Goal: Information Seeking & Learning: Learn about a topic

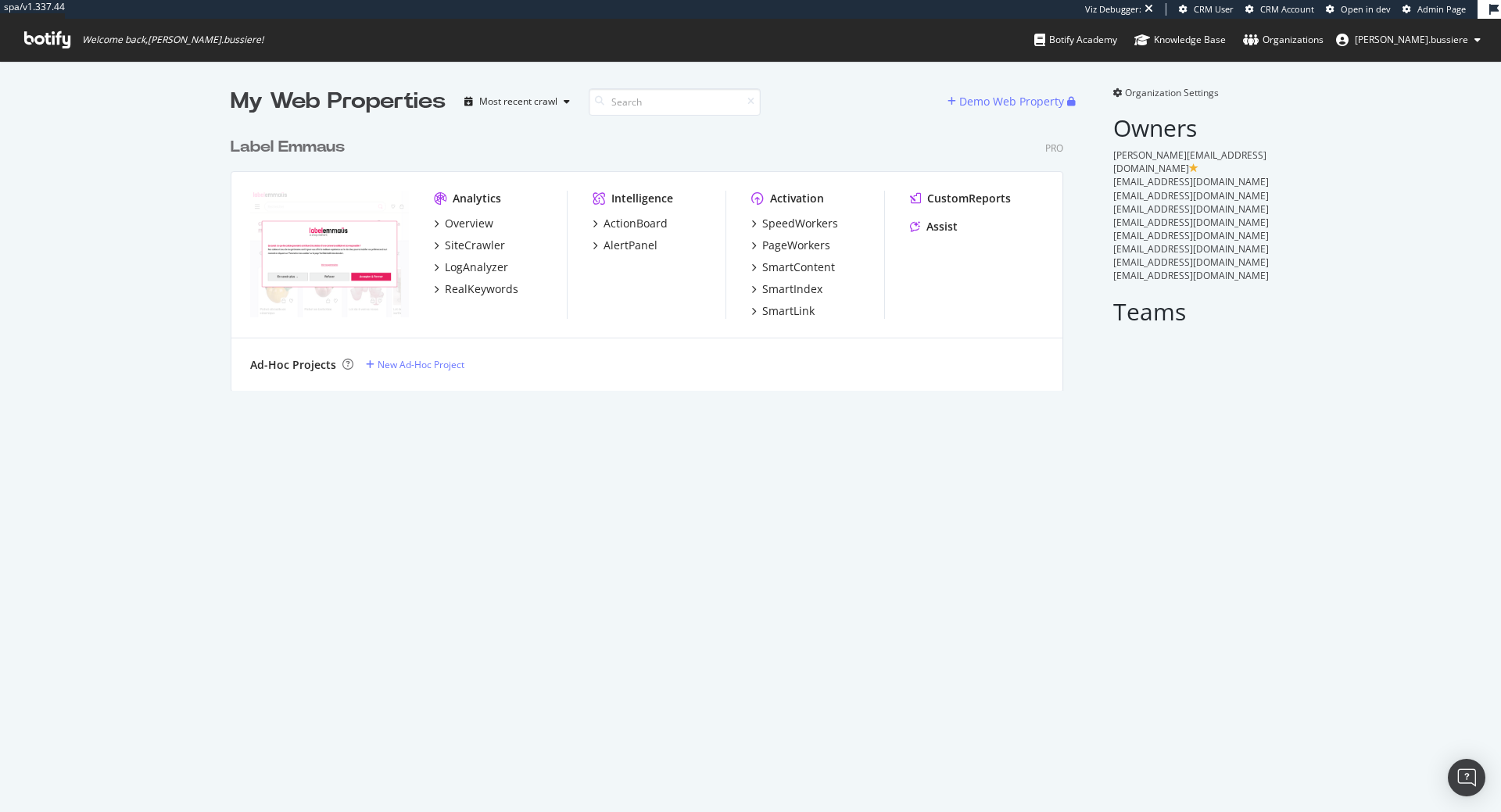
click at [487, 242] on div "SiteCrawler" at bounding box center [476, 246] width 61 height 16
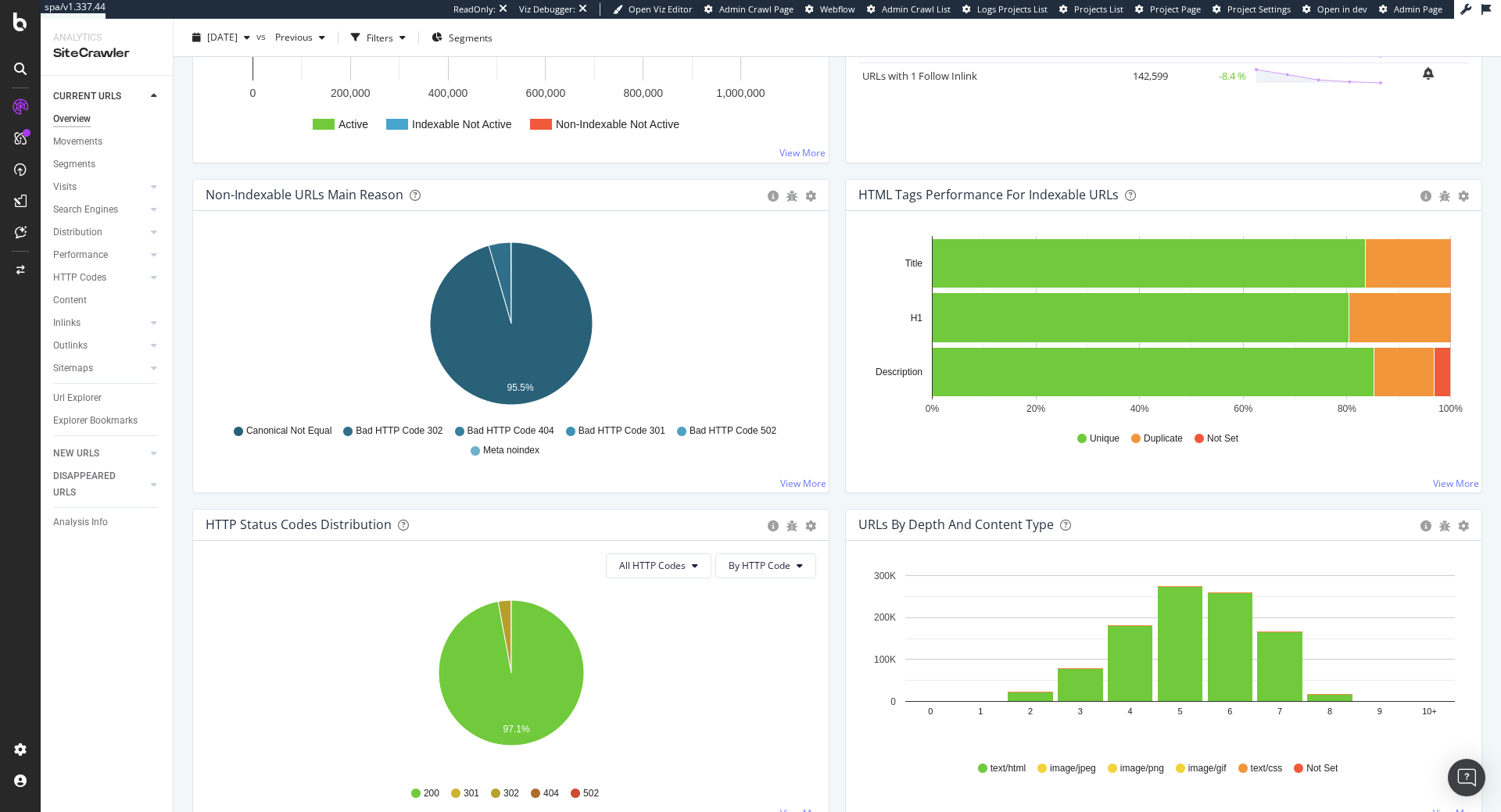
scroll to position [398, 0]
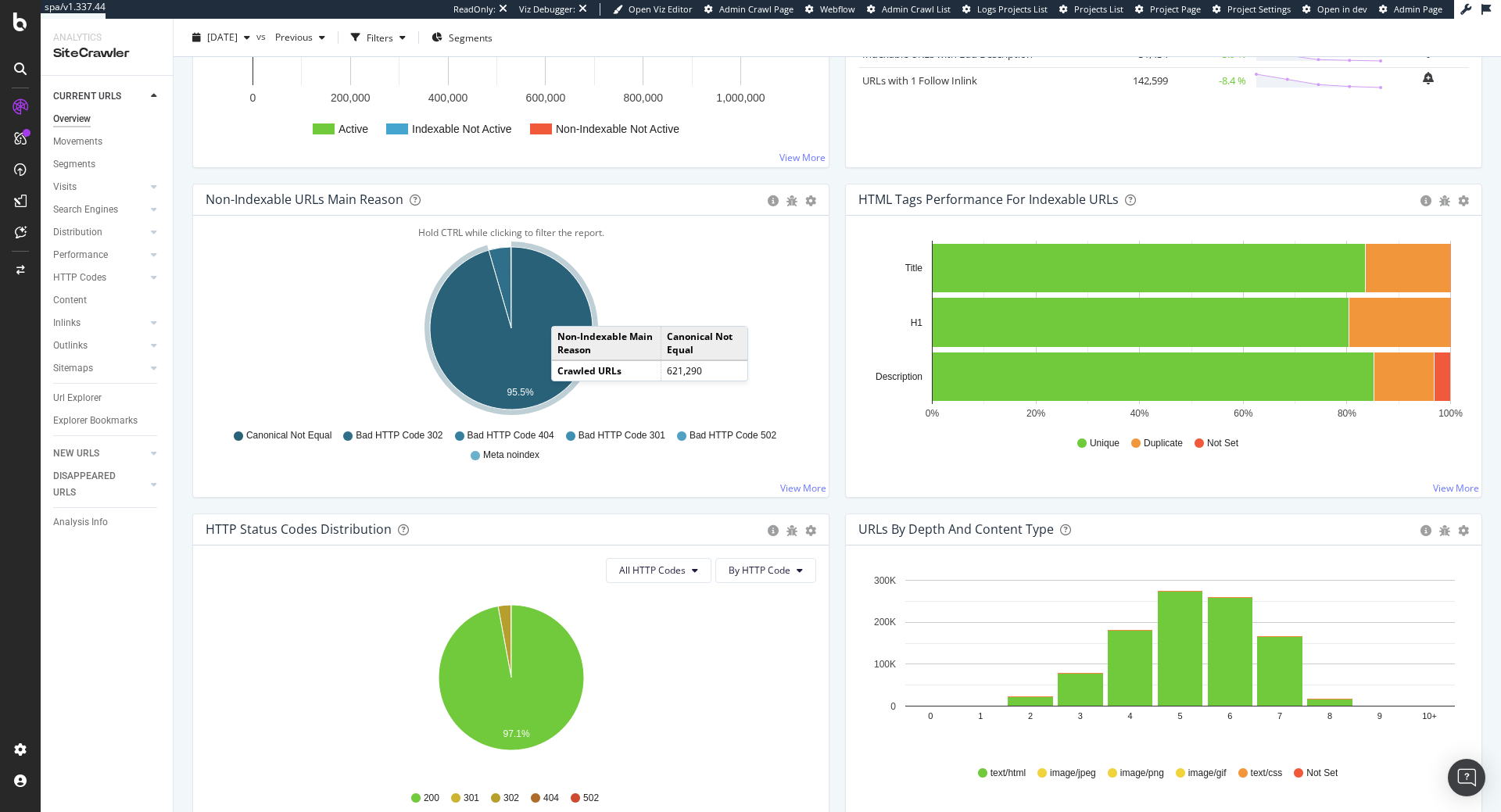
click at [567, 310] on icon "A chart." at bounding box center [511, 328] width 162 height 162
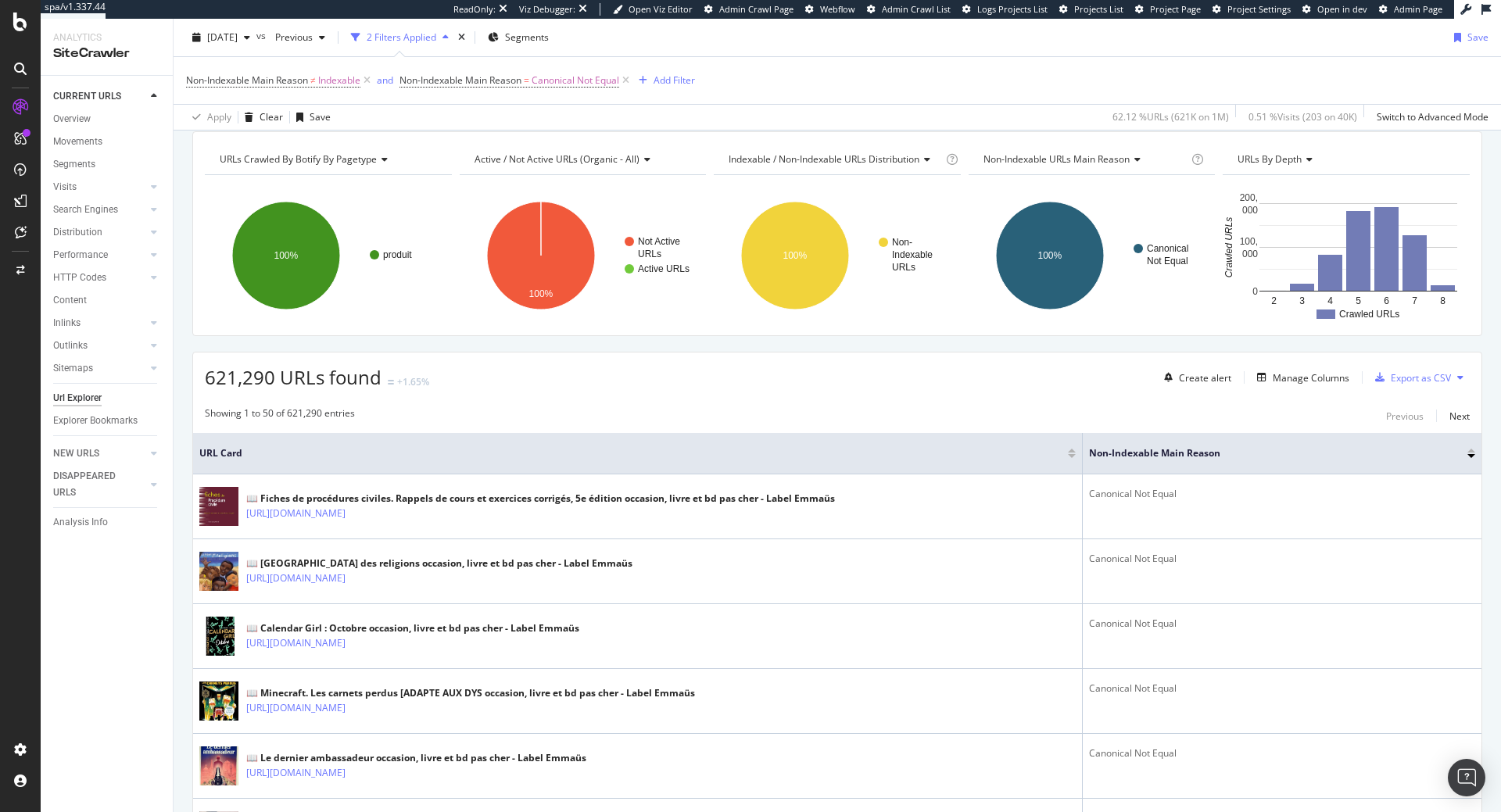
scroll to position [159, 0]
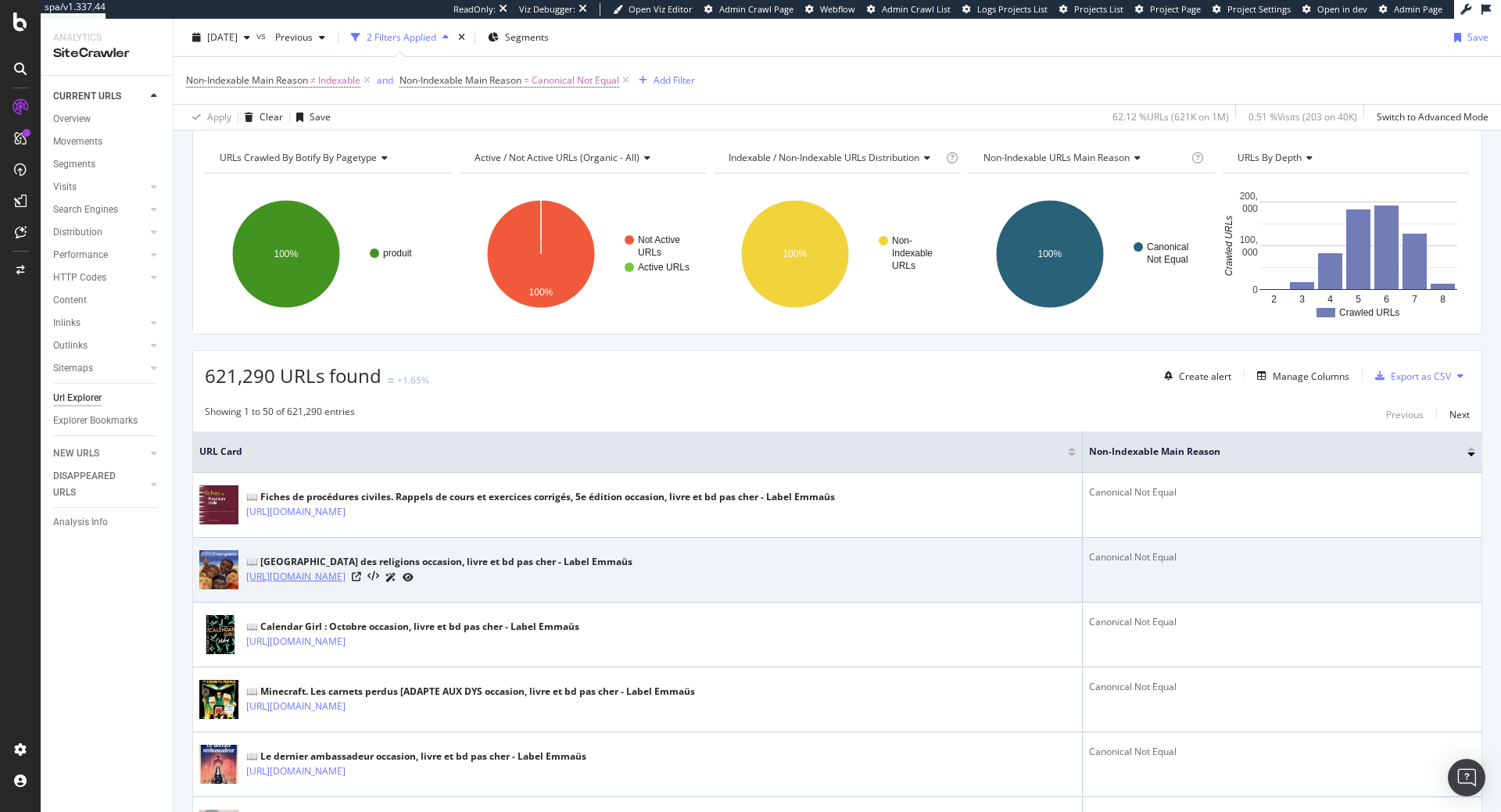
click at [345, 581] on link "[URL][DOMAIN_NAME]" at bounding box center [296, 577] width 99 height 16
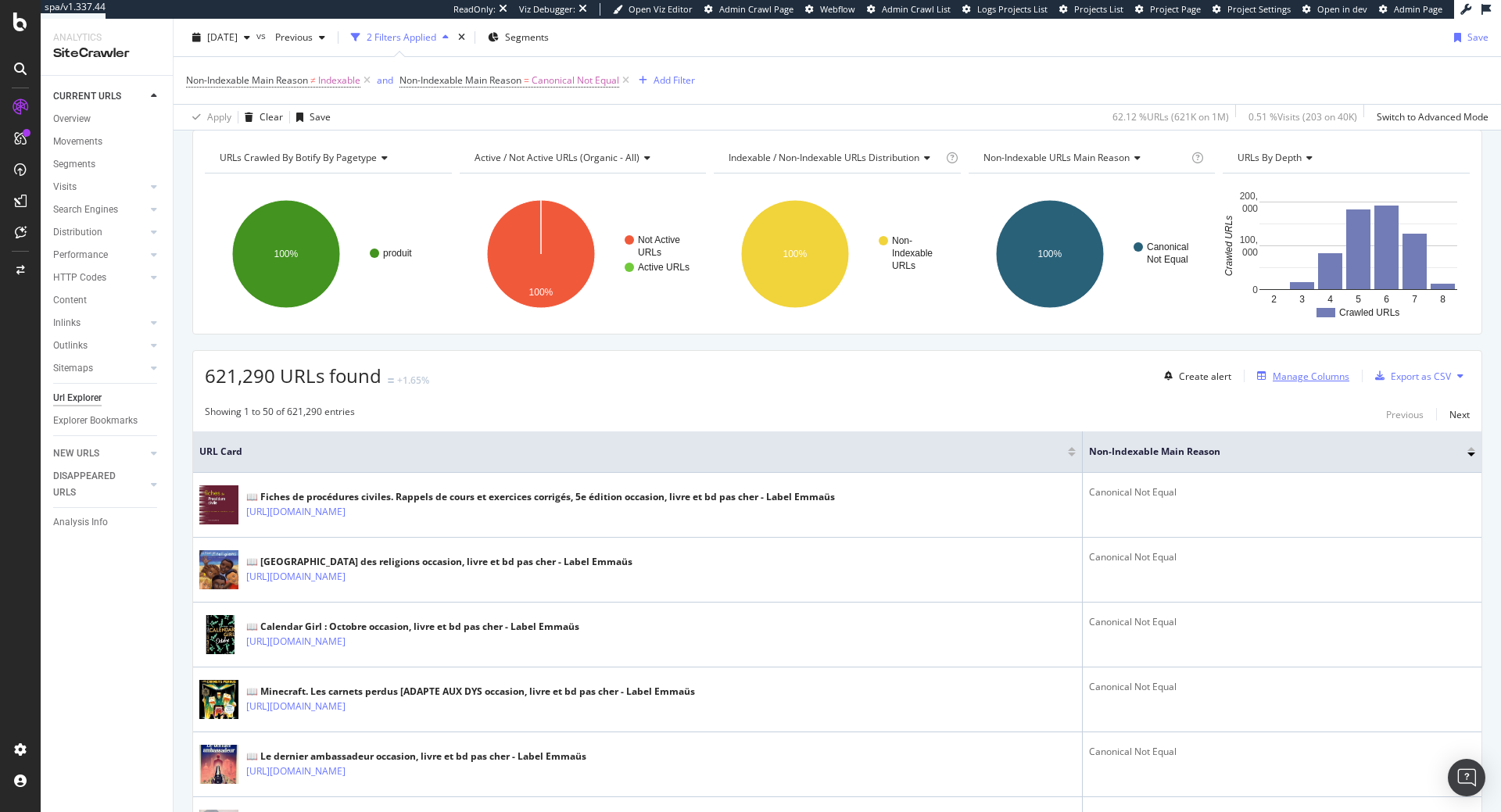
click at [1297, 372] on div "Manage Columns" at bounding box center [1311, 377] width 76 height 14
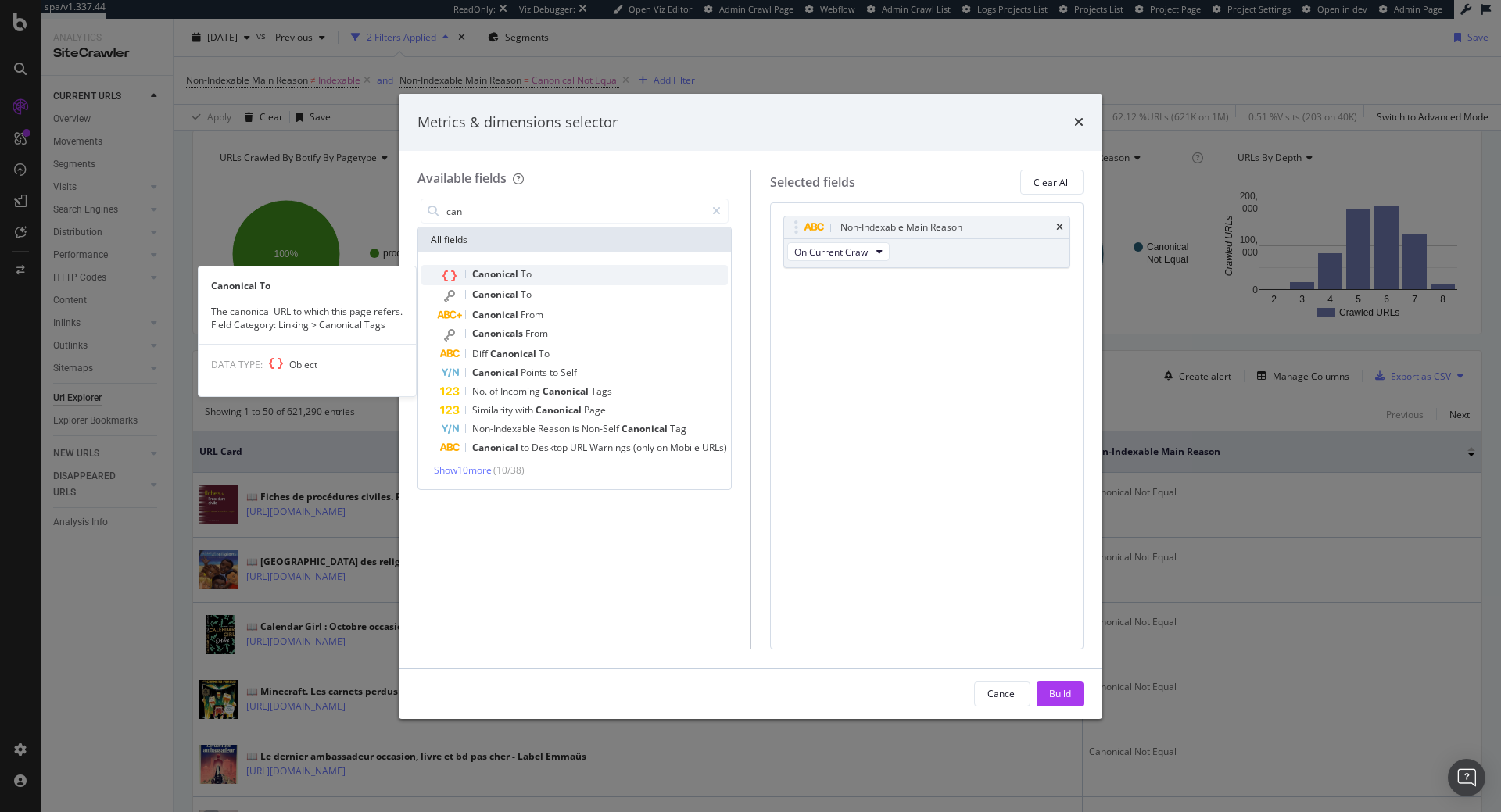
type input "can"
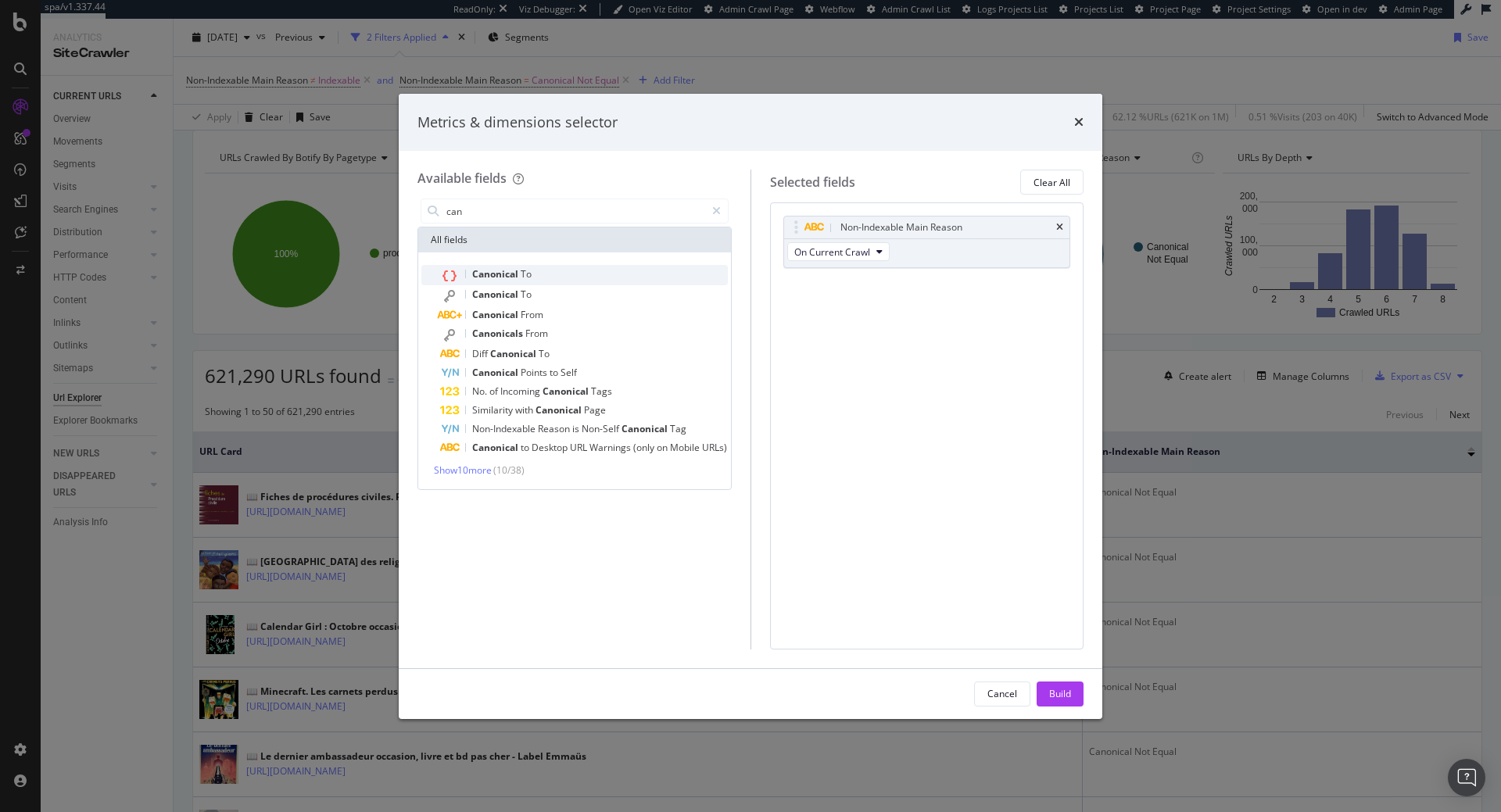
click at [561, 279] on div "Canonical To" at bounding box center [584, 275] width 288 height 21
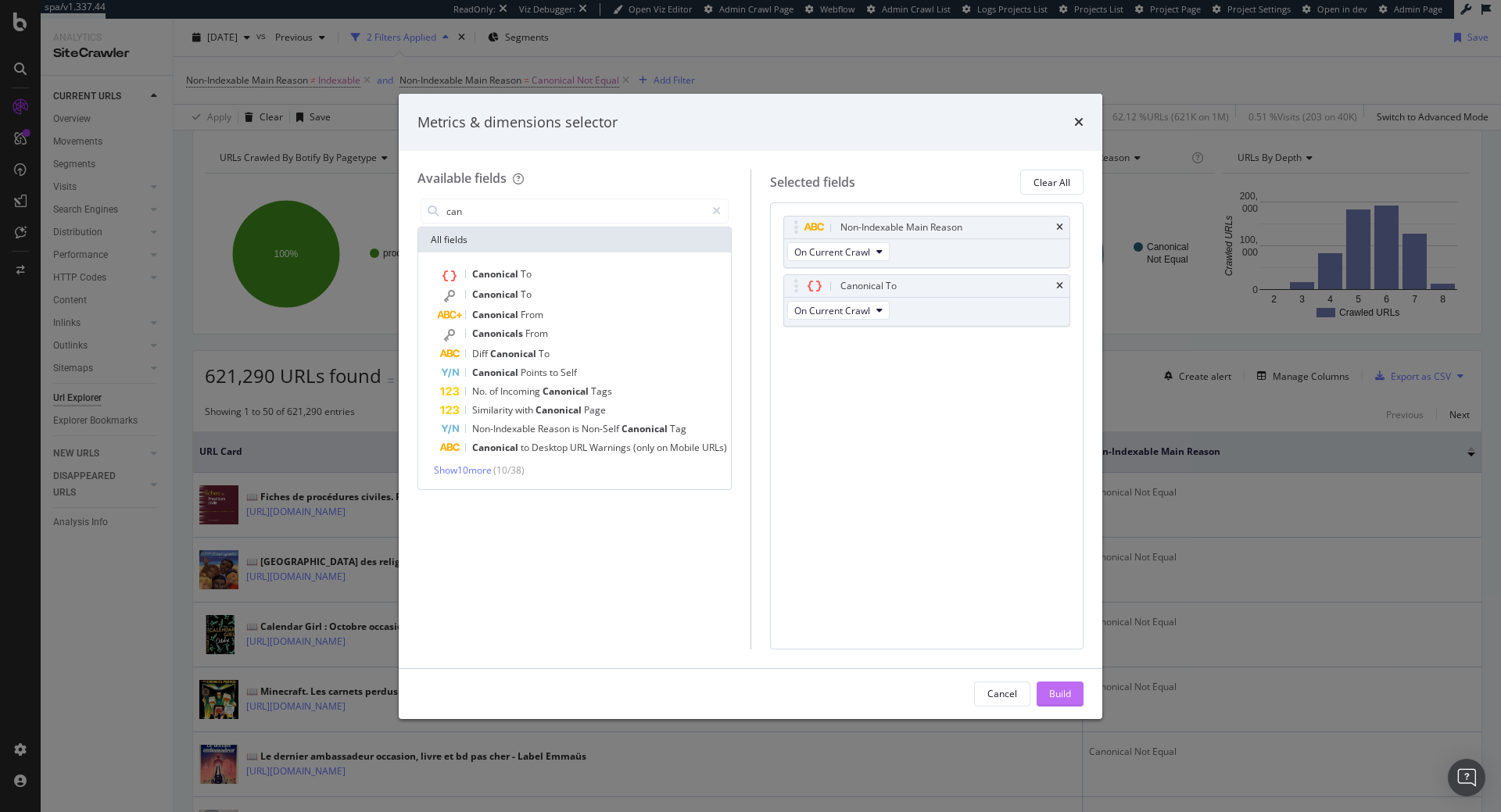
click at [1050, 690] on div "Build" at bounding box center [1060, 694] width 22 height 14
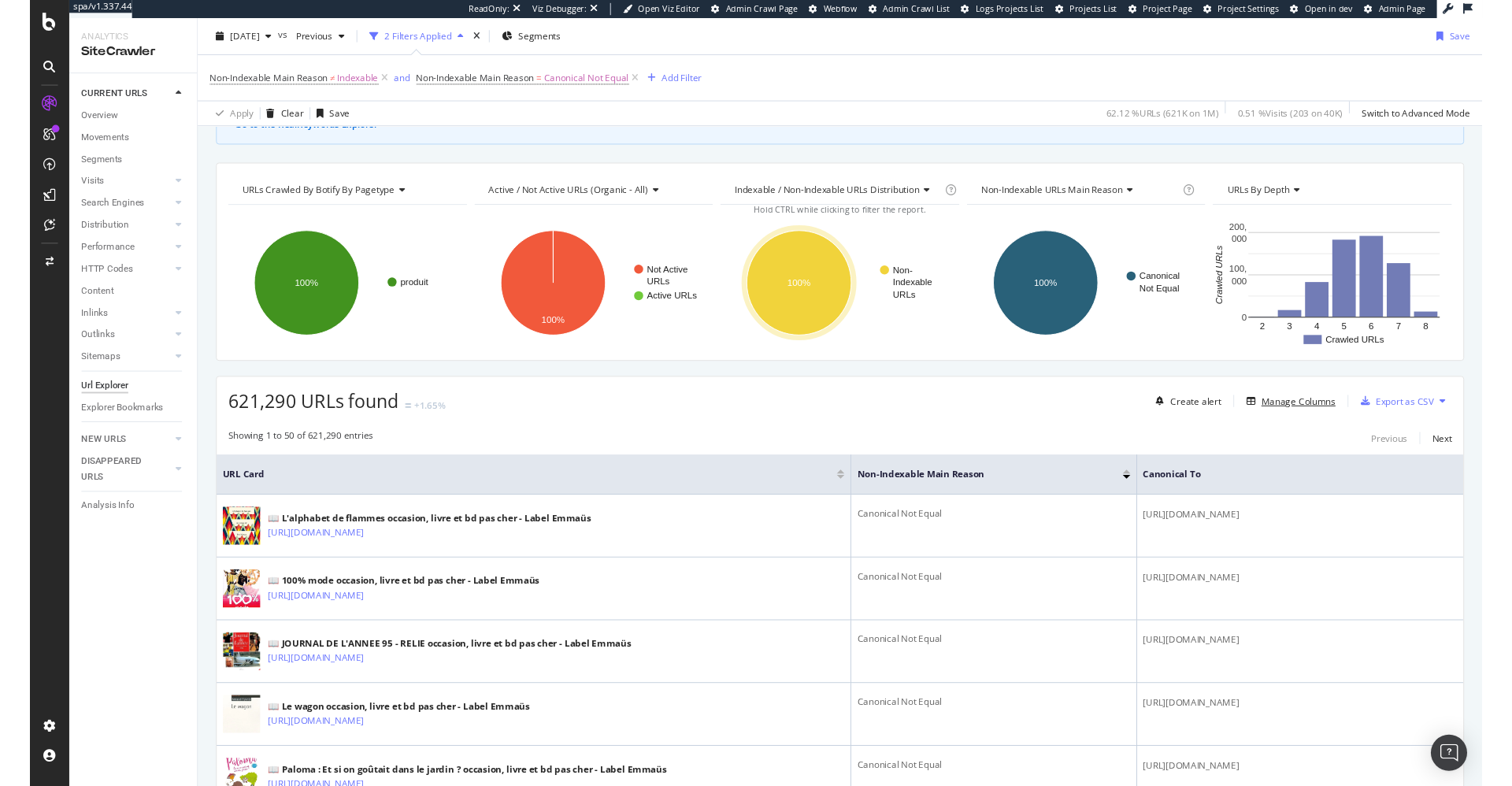
scroll to position [161, 0]
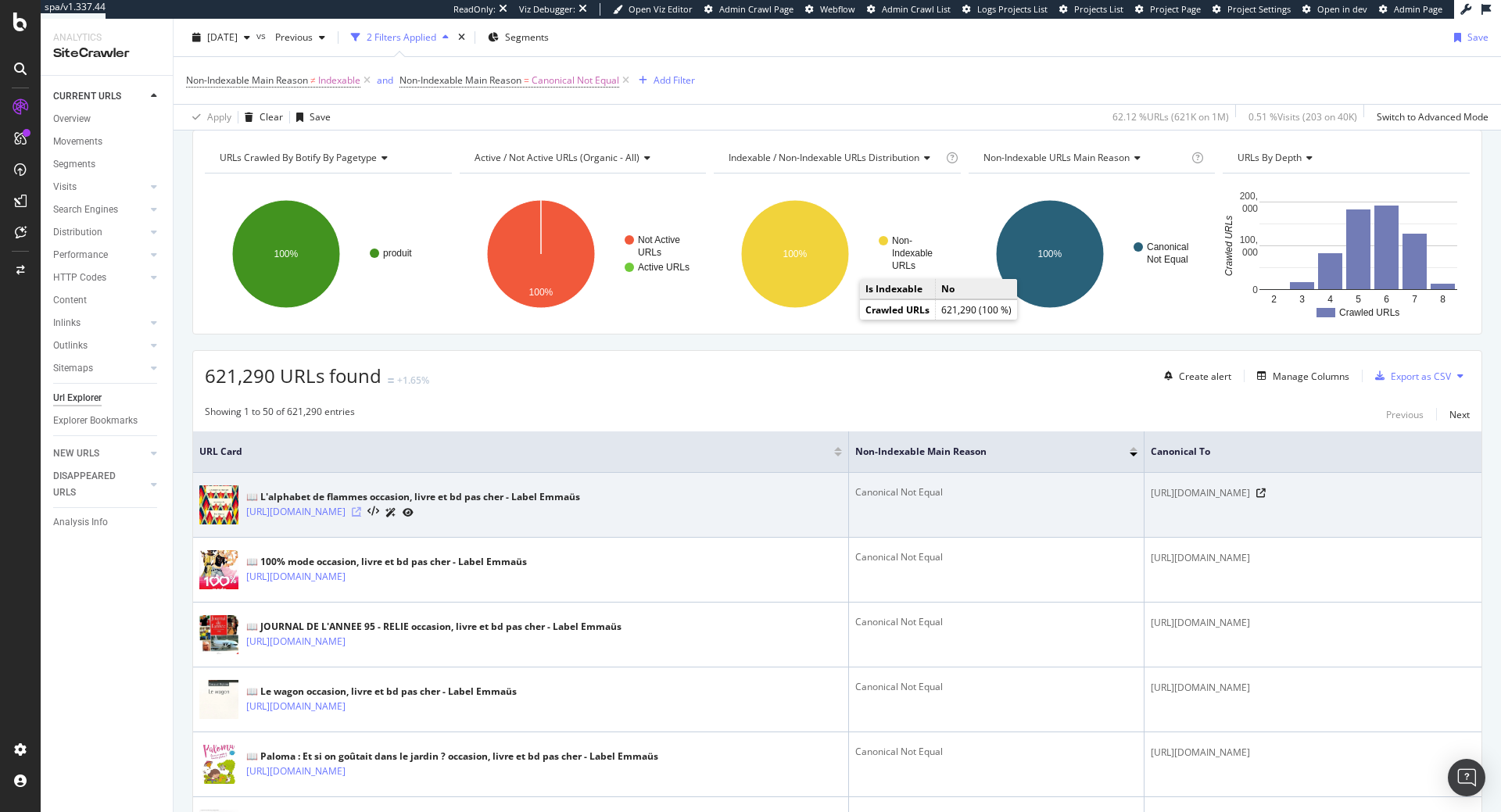
click at [361, 516] on icon at bounding box center [357, 513] width 10 height 10
click at [1151, 498] on span "[URL][DOMAIN_NAME]" at bounding box center [1200, 493] width 99 height 16
copy span "9782364680265"
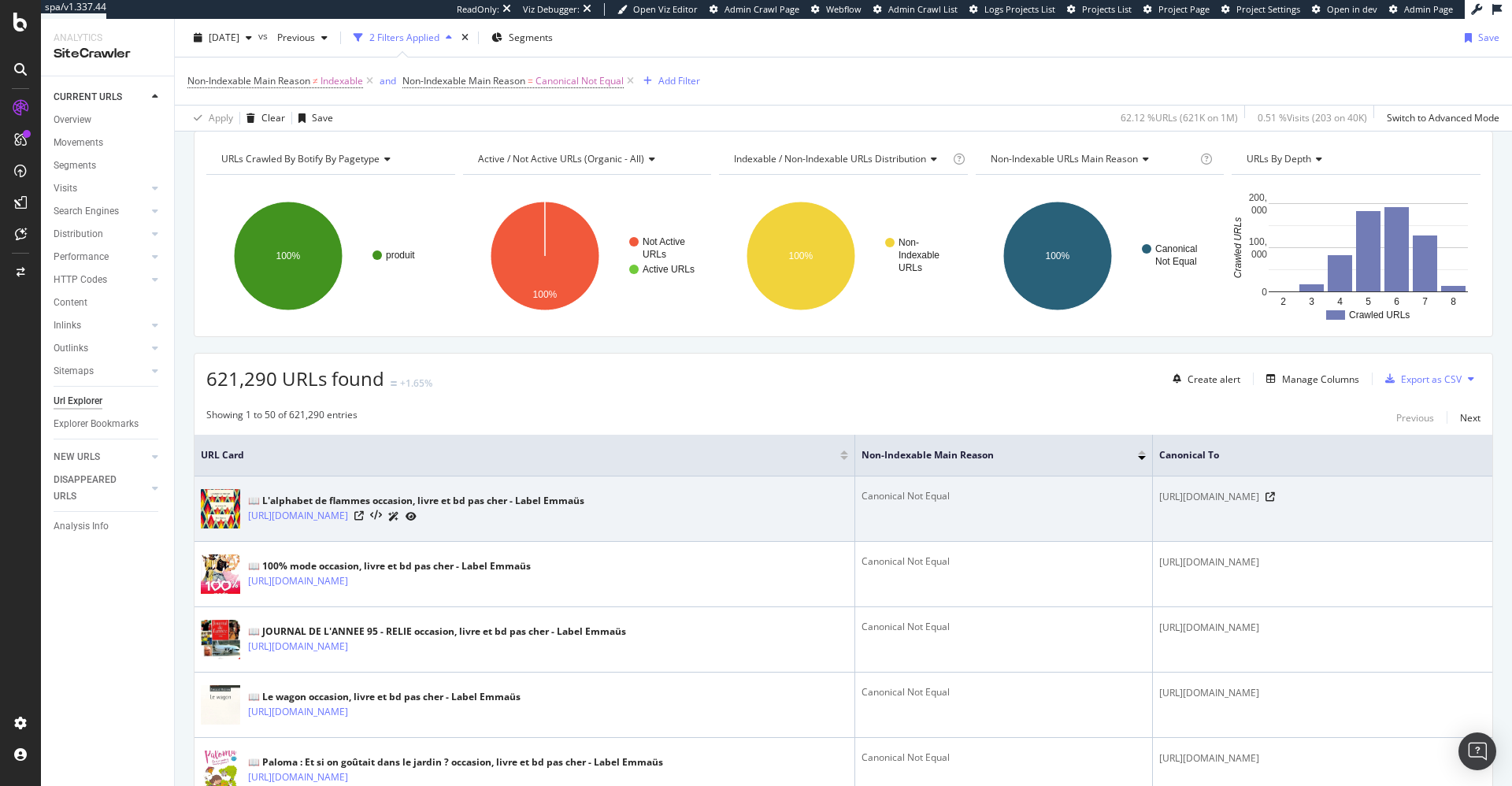
click at [1191, 500] on span "[URL][DOMAIN_NAME]" at bounding box center [1208, 497] width 100 height 16
click at [1159, 492] on span "[URL][DOMAIN_NAME]" at bounding box center [1208, 497] width 100 height 16
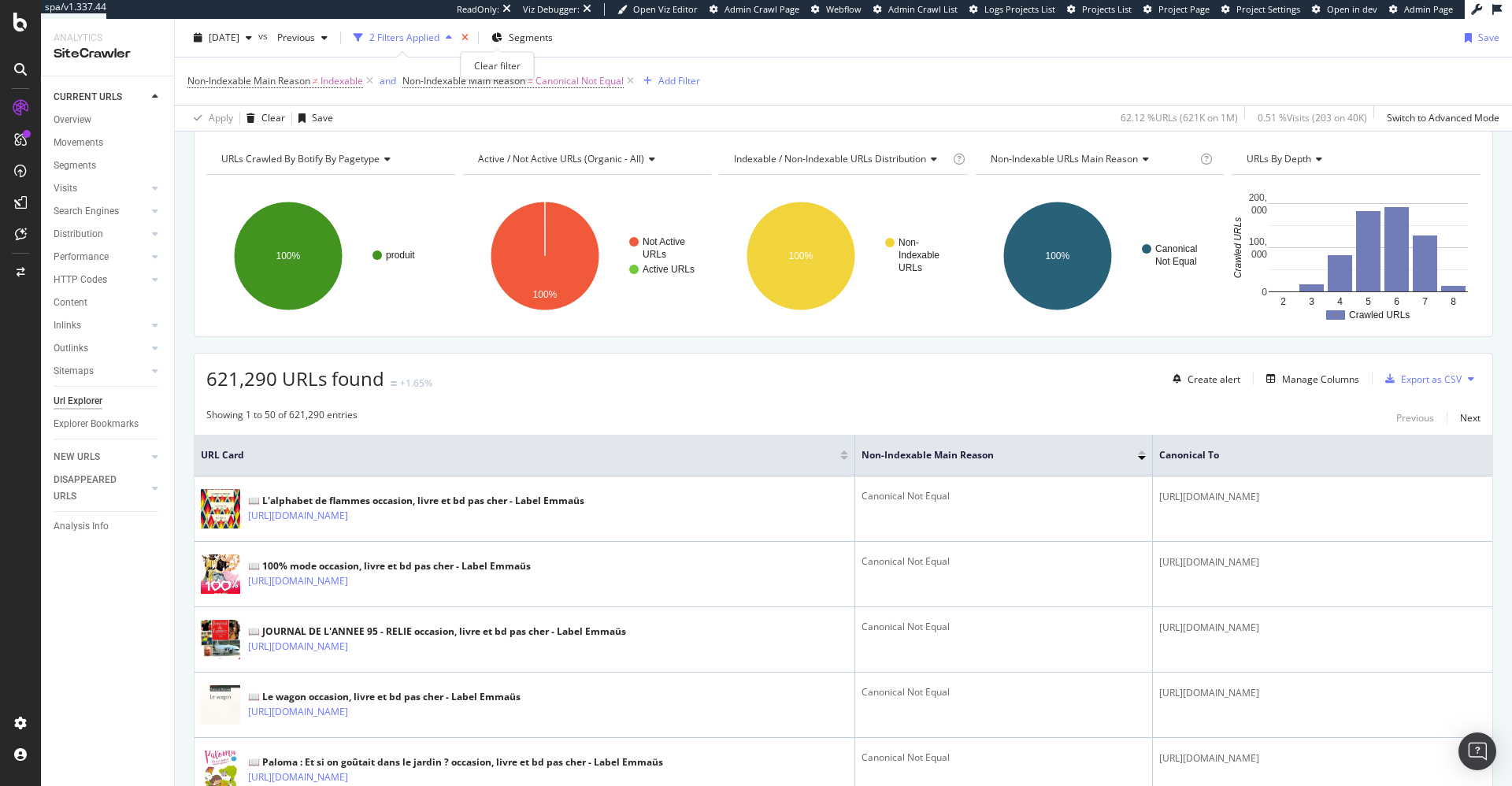
click at [468, 36] on icon "times" at bounding box center [464, 38] width 7 height 10
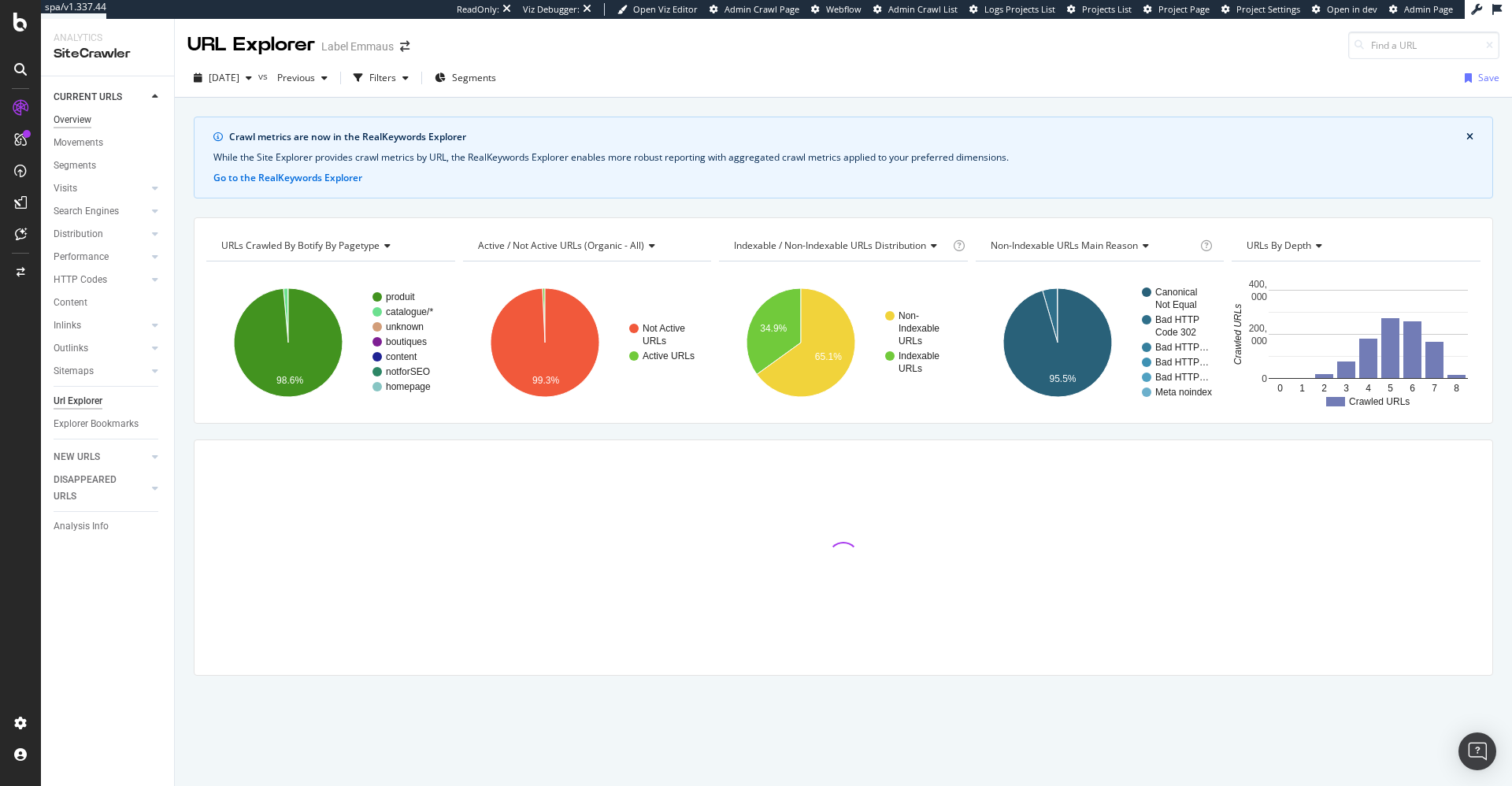
click at [87, 119] on div "Overview" at bounding box center [72, 119] width 37 height 17
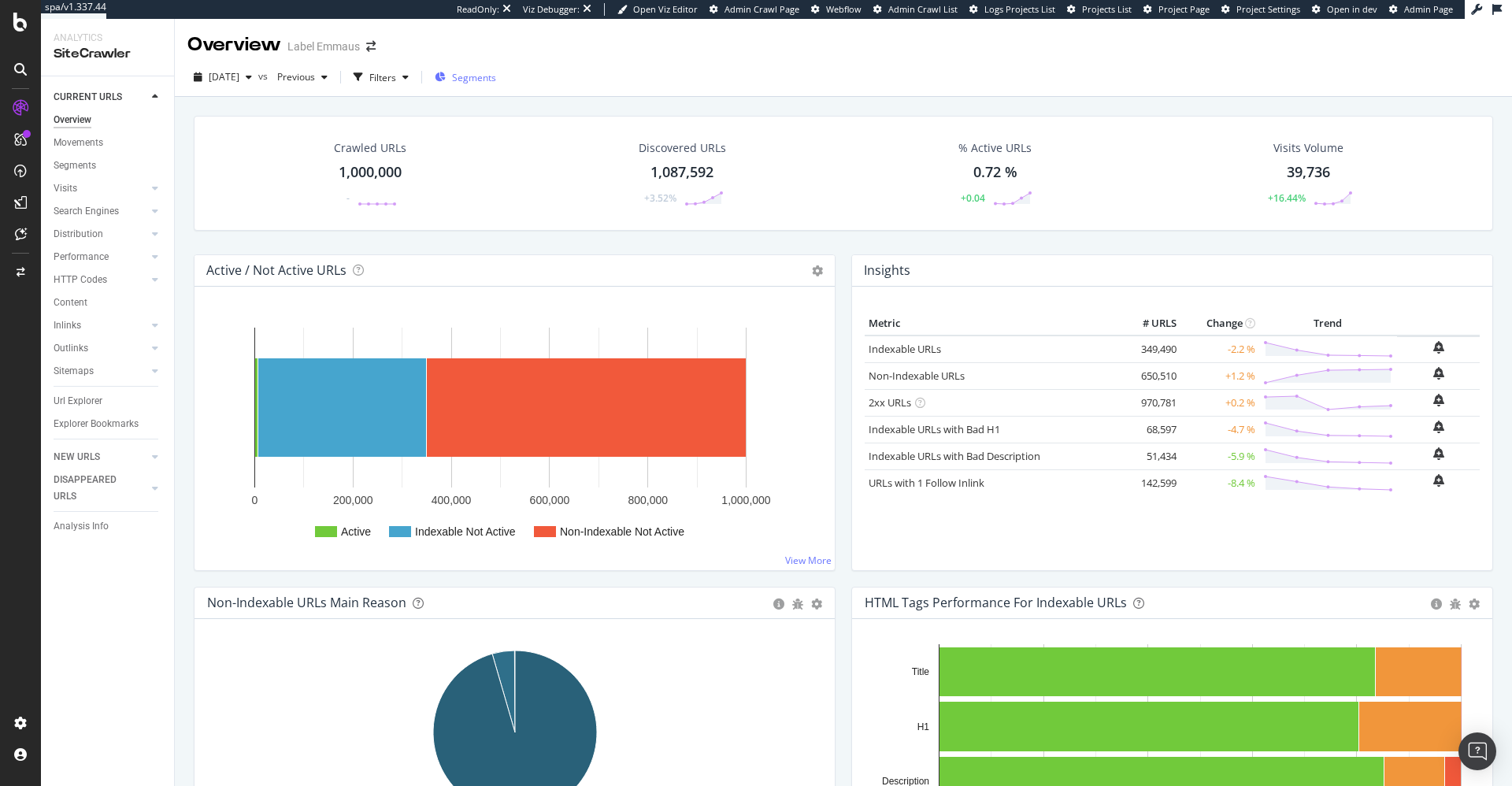
click at [490, 75] on span "Segments" at bounding box center [474, 78] width 44 height 14
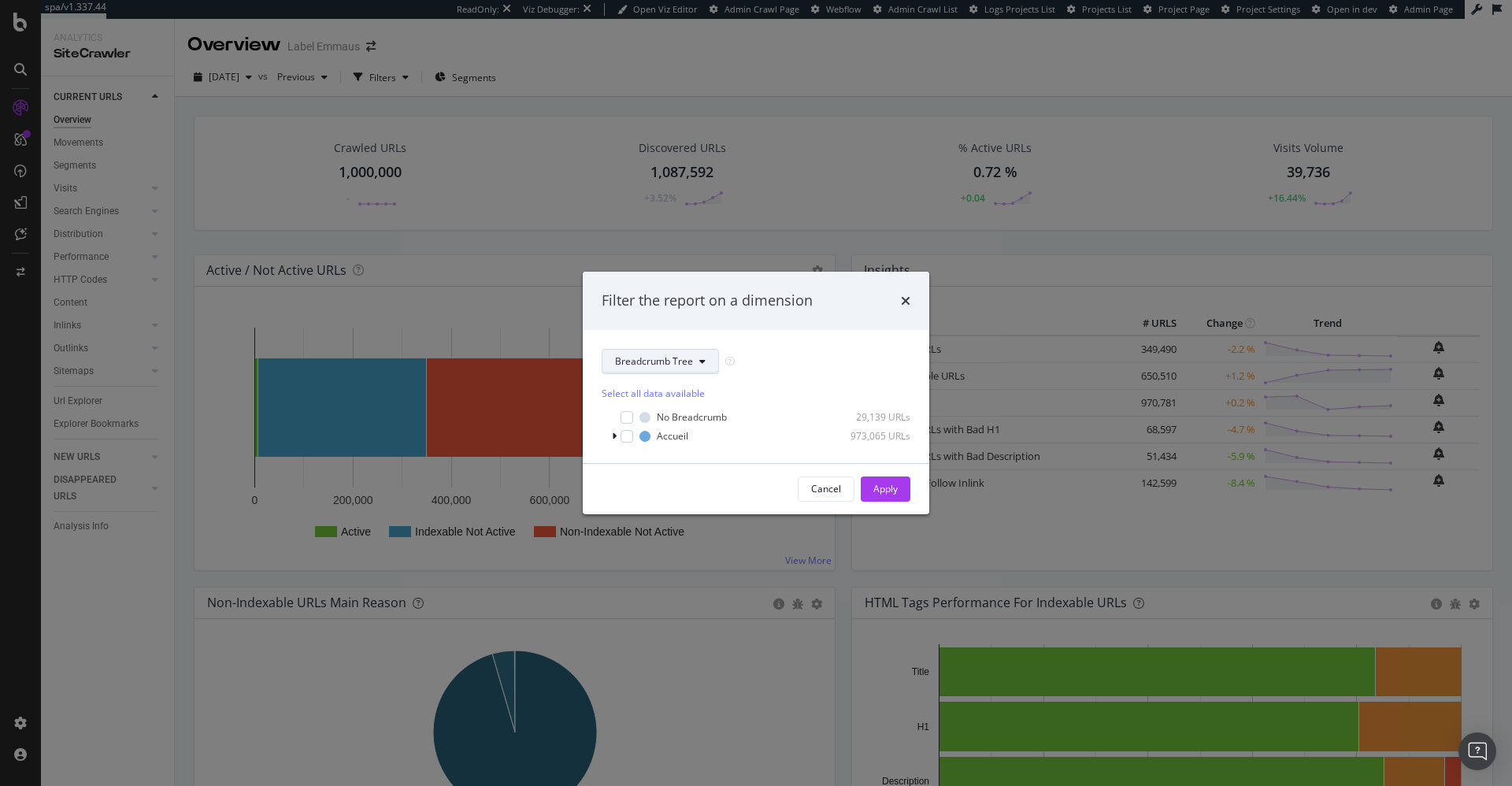
click at [671, 368] on span "Breadcrumb Tree" at bounding box center [653, 362] width 78 height 14
click at [670, 422] on span "pagetype" at bounding box center [665, 418] width 102 height 14
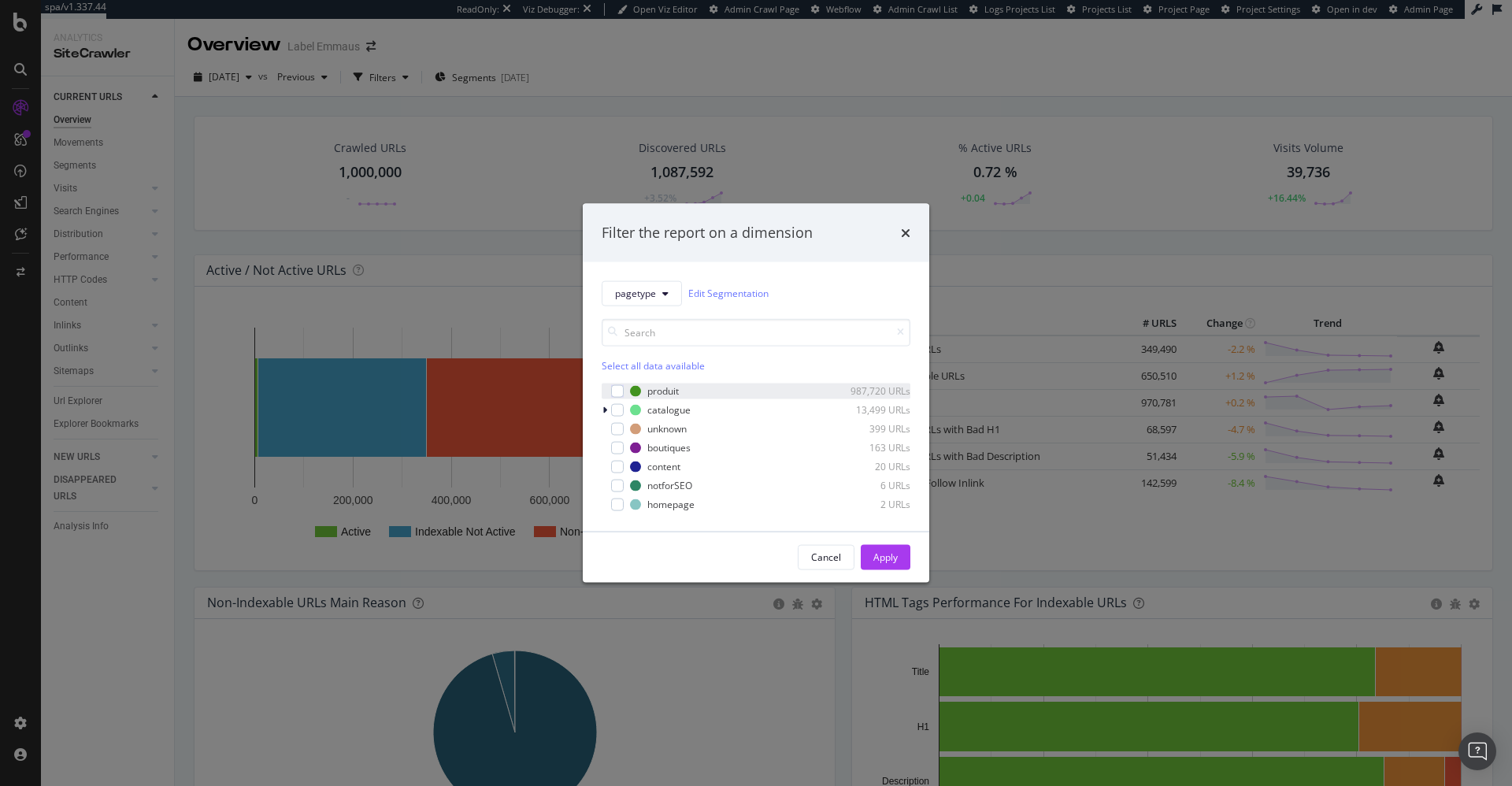
click at [676, 398] on div "produit 987,720 URLs" at bounding box center [755, 391] width 309 height 16
click at [881, 551] on div "Apply" at bounding box center [885, 558] width 25 height 14
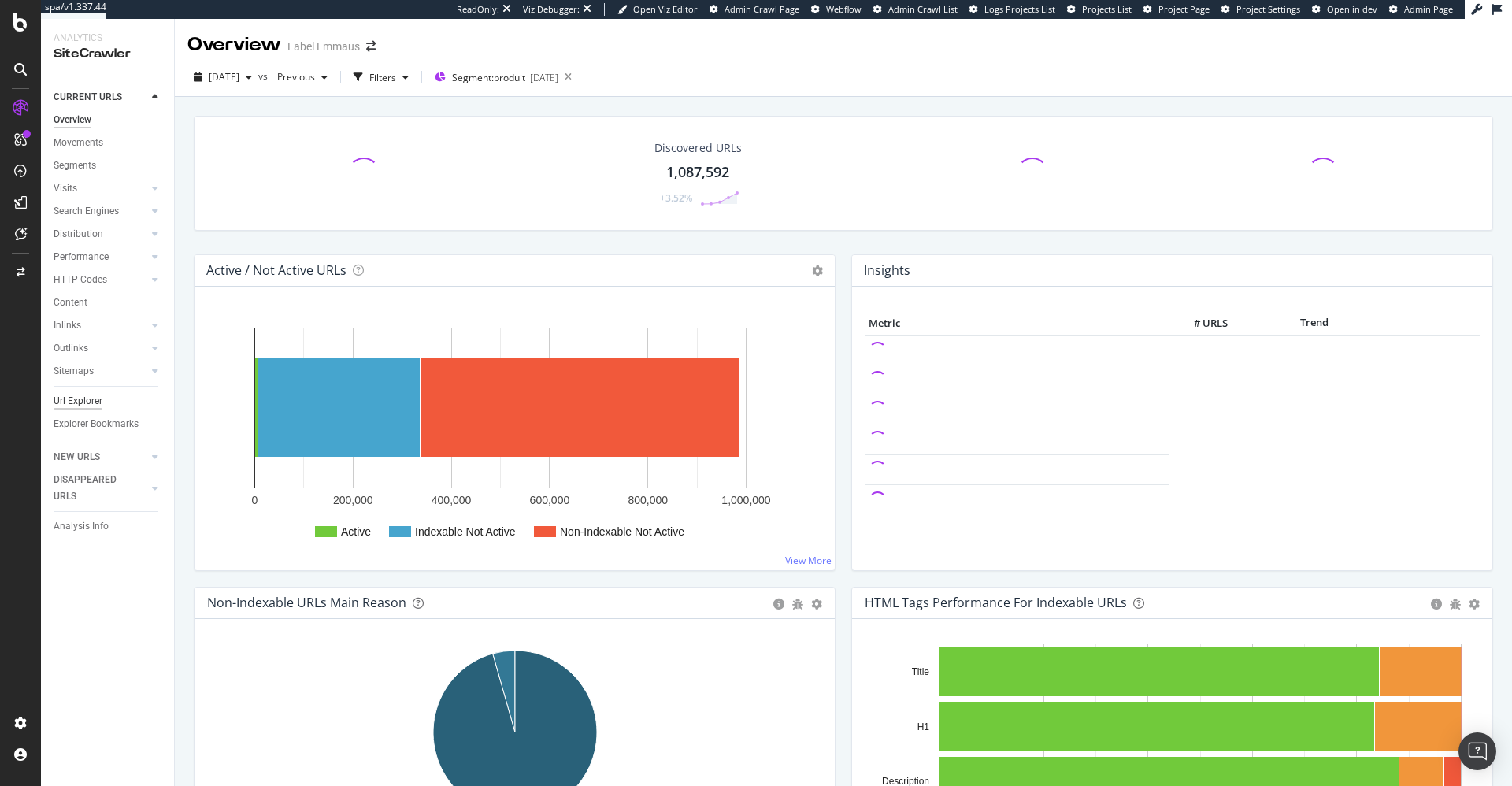
click at [83, 403] on div "Url Explorer" at bounding box center [78, 401] width 49 height 17
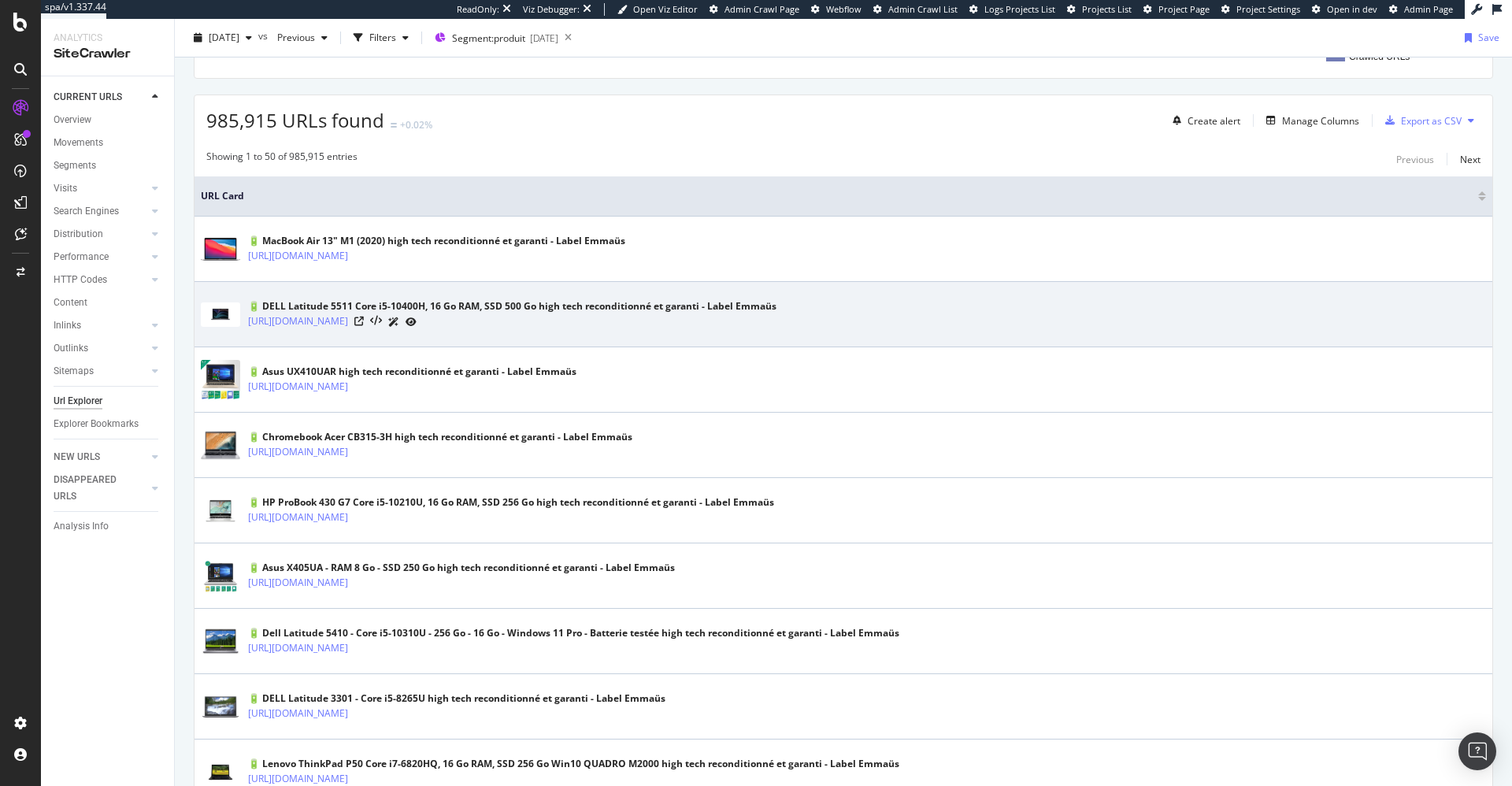
scroll to position [401, 0]
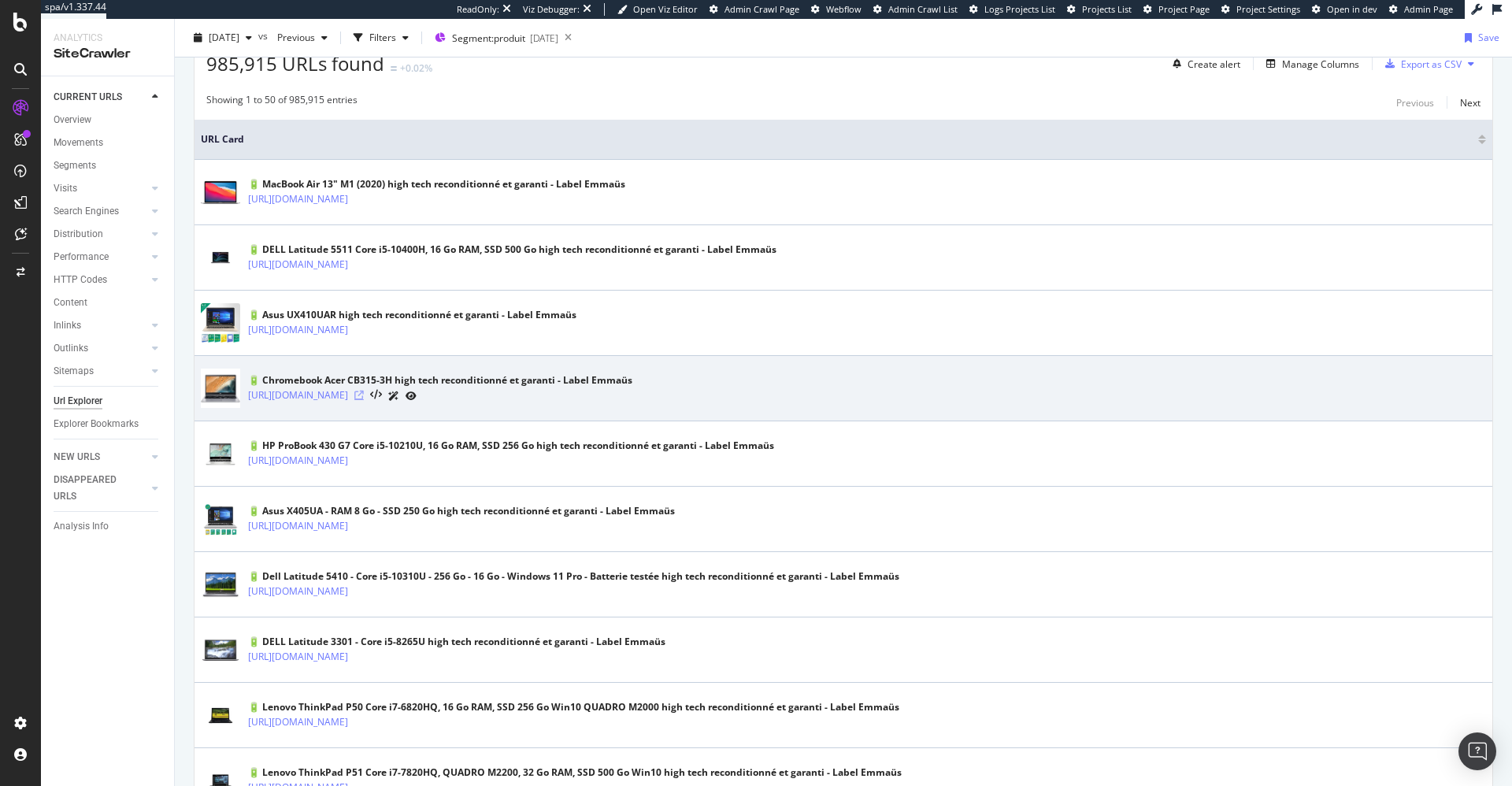
click at [364, 399] on icon at bounding box center [360, 395] width 10 height 10
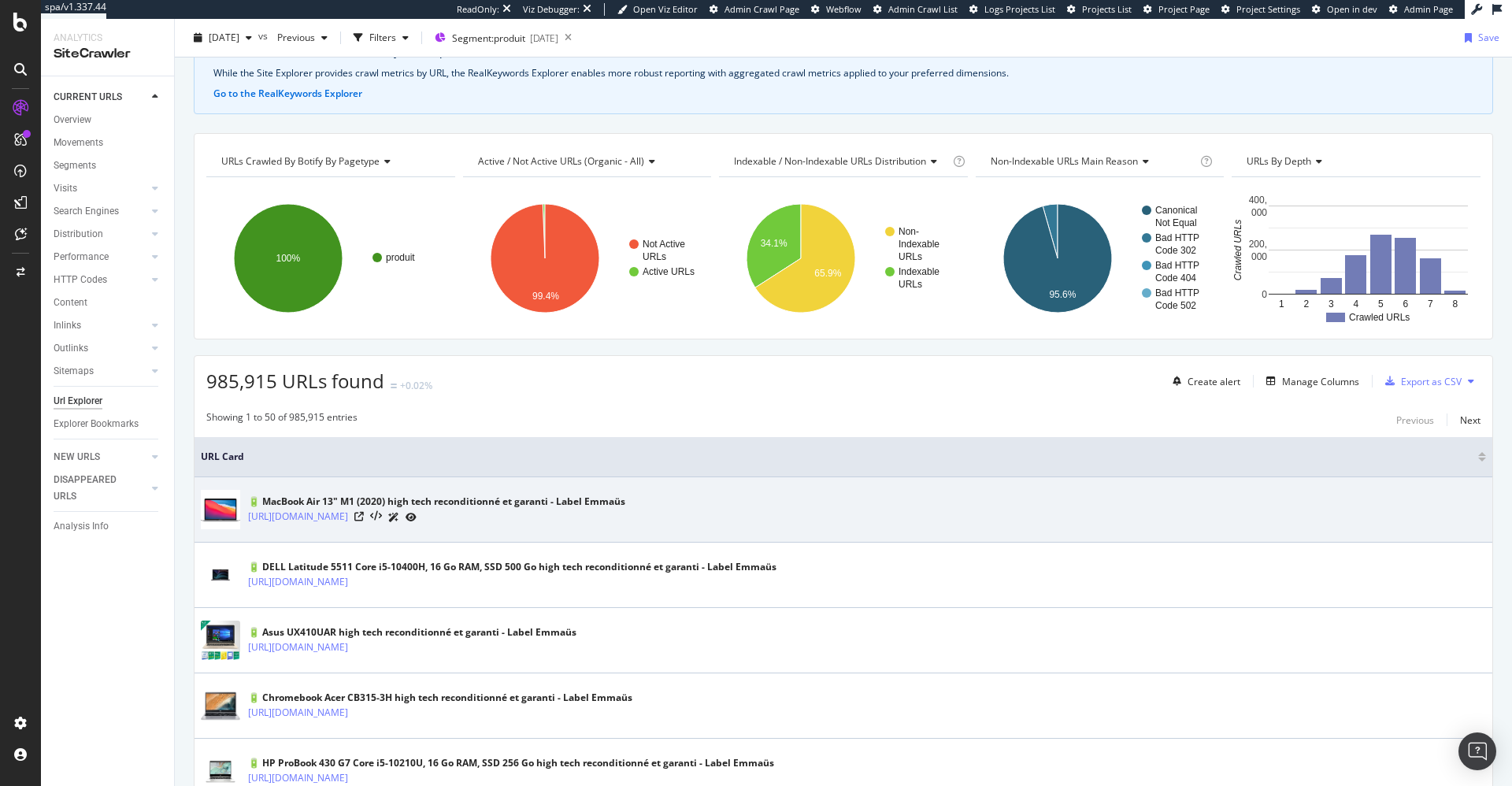
scroll to position [80, 0]
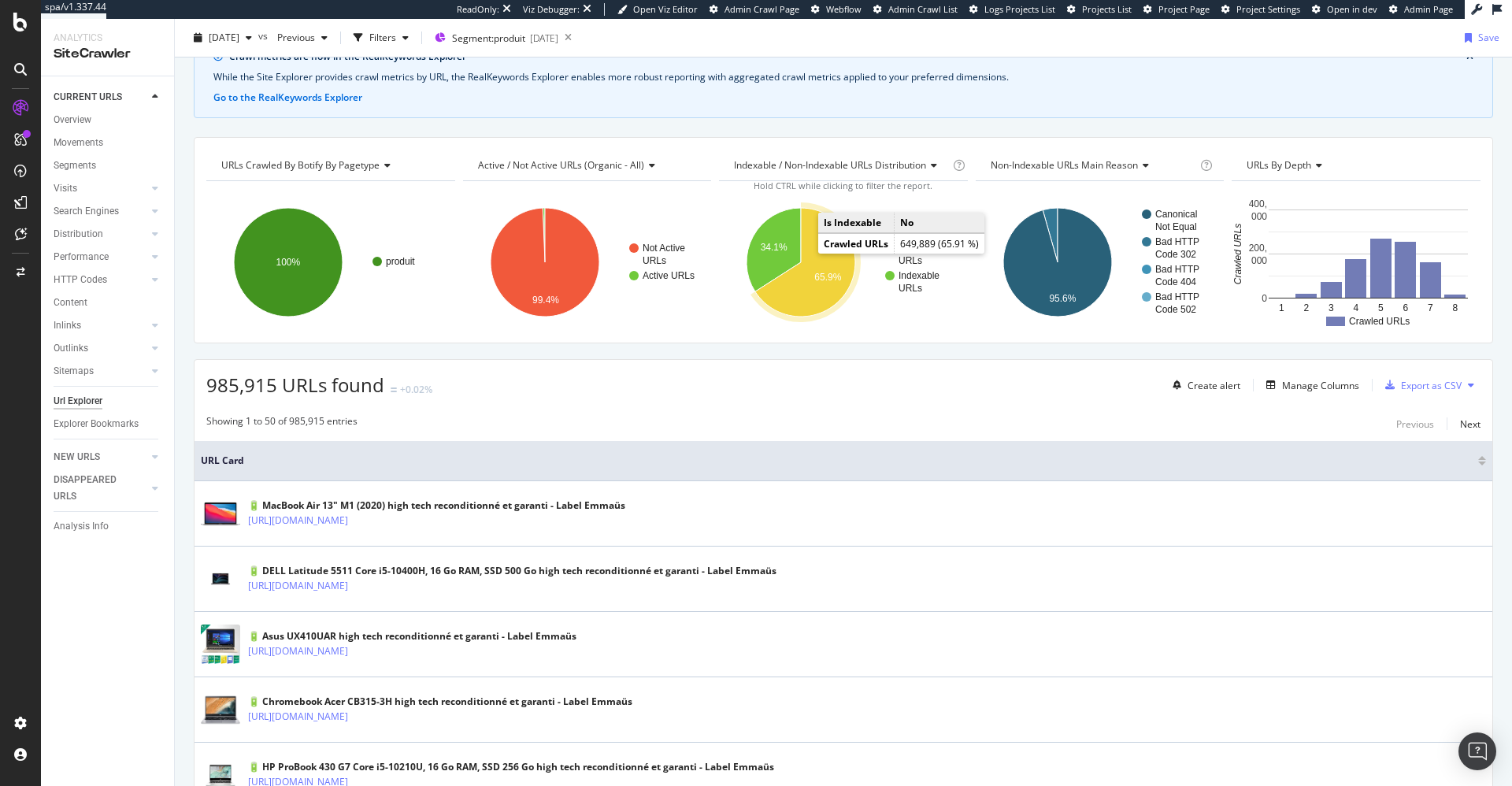
click at [828, 283] on icon "A chart." at bounding box center [804, 262] width 100 height 108
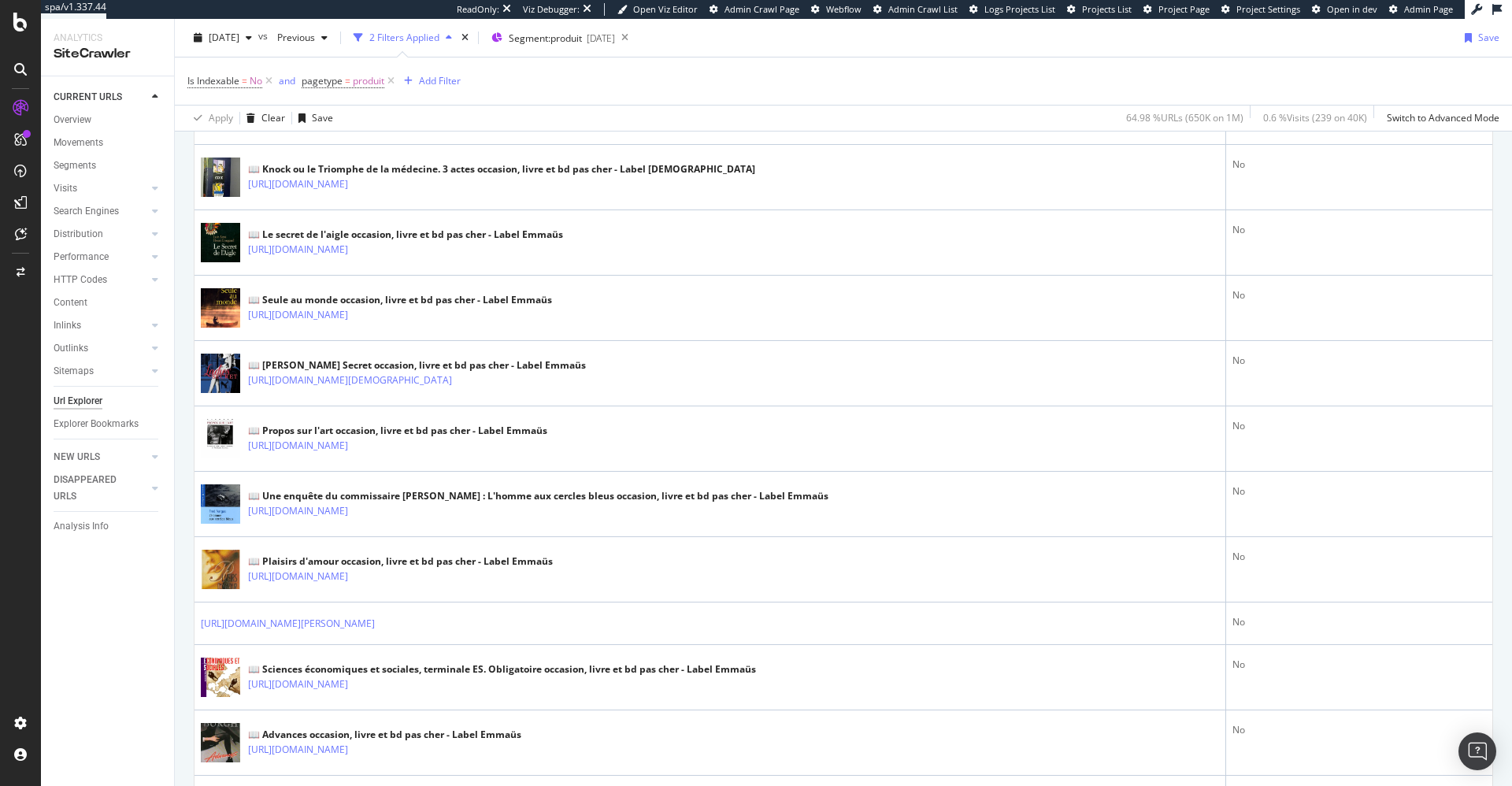
scroll to position [1225, 0]
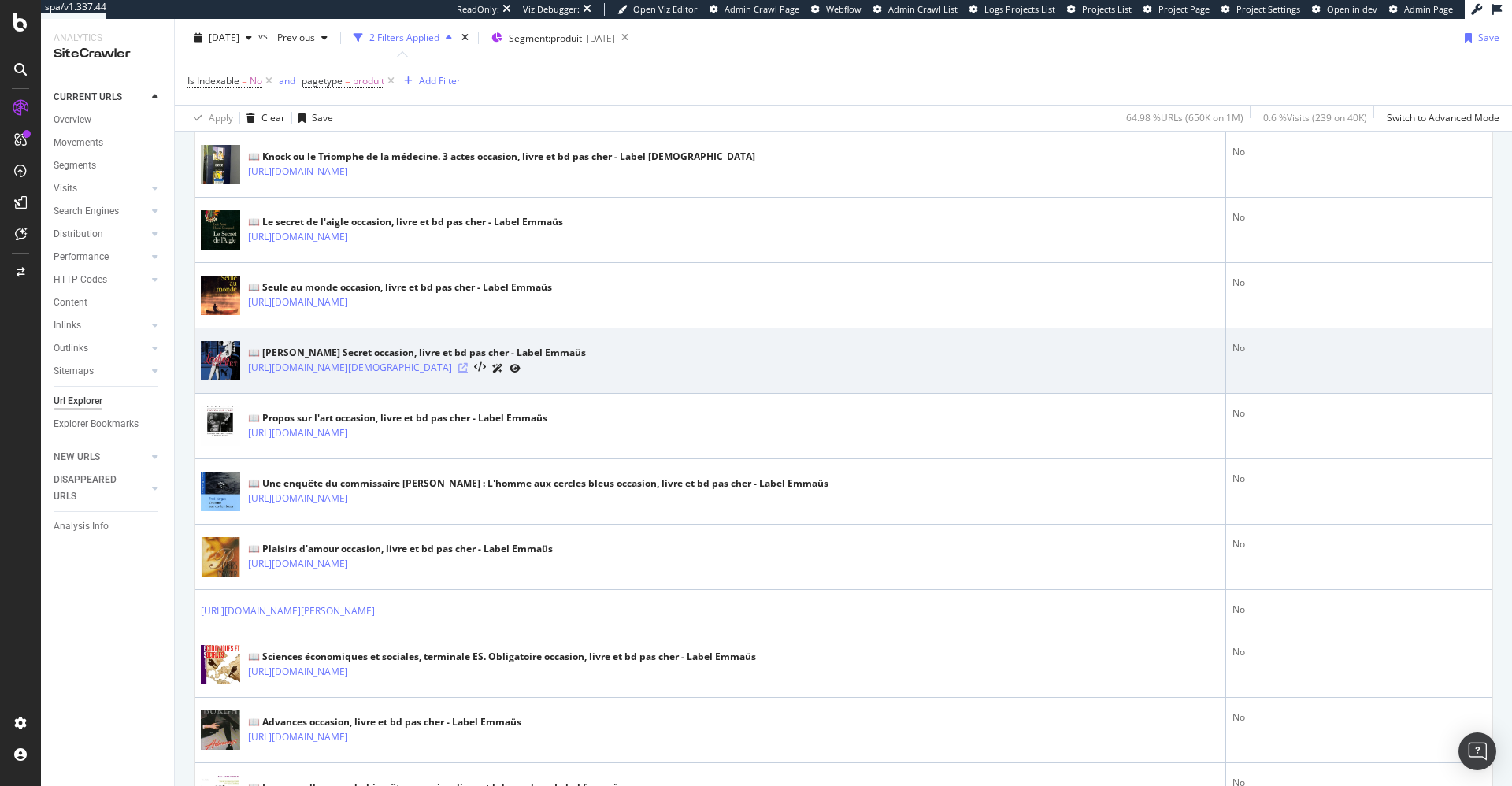
click at [468, 371] on icon at bounding box center [463, 368] width 10 height 10
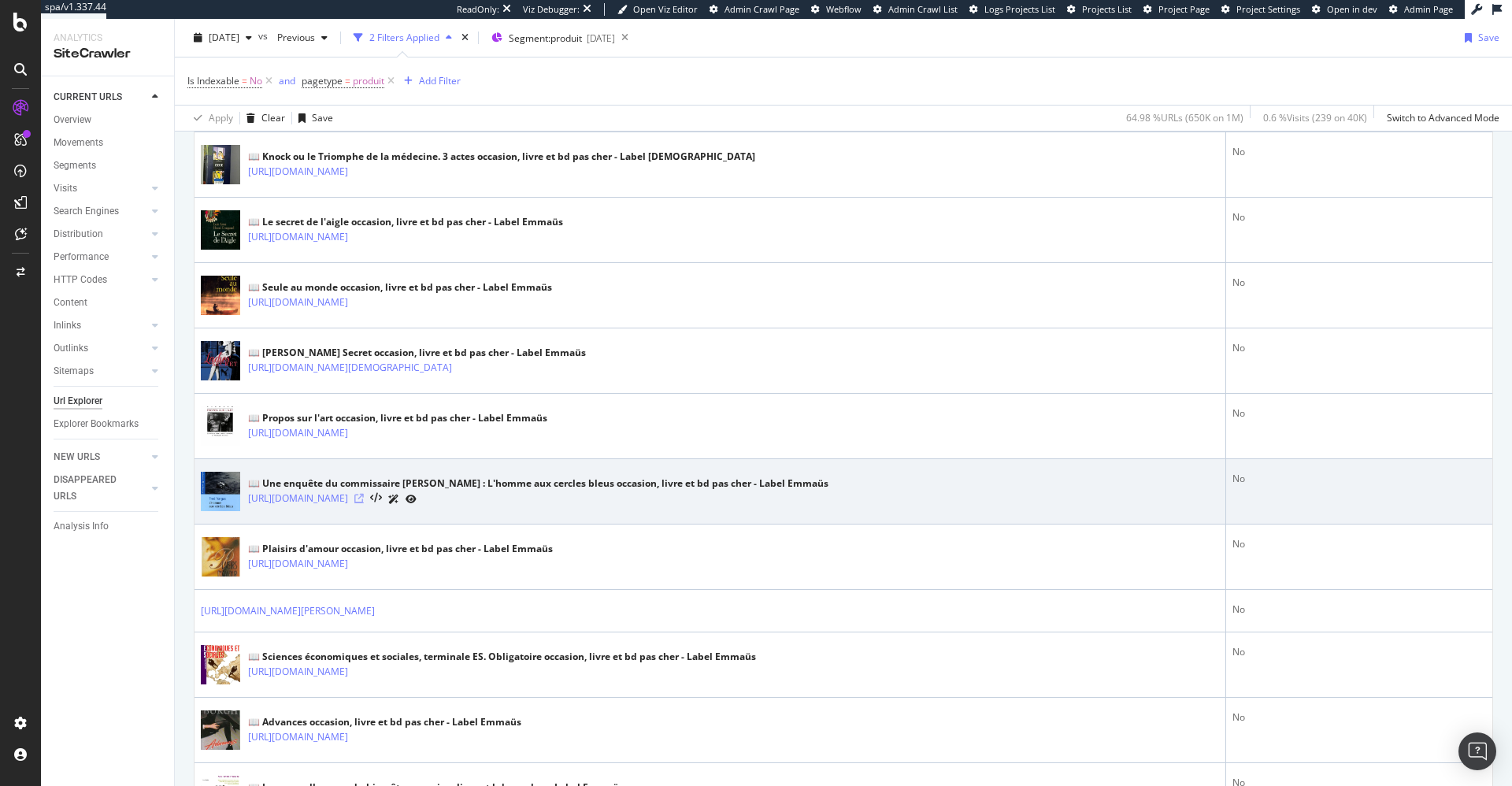
click at [364, 501] on icon at bounding box center [360, 499] width 10 height 10
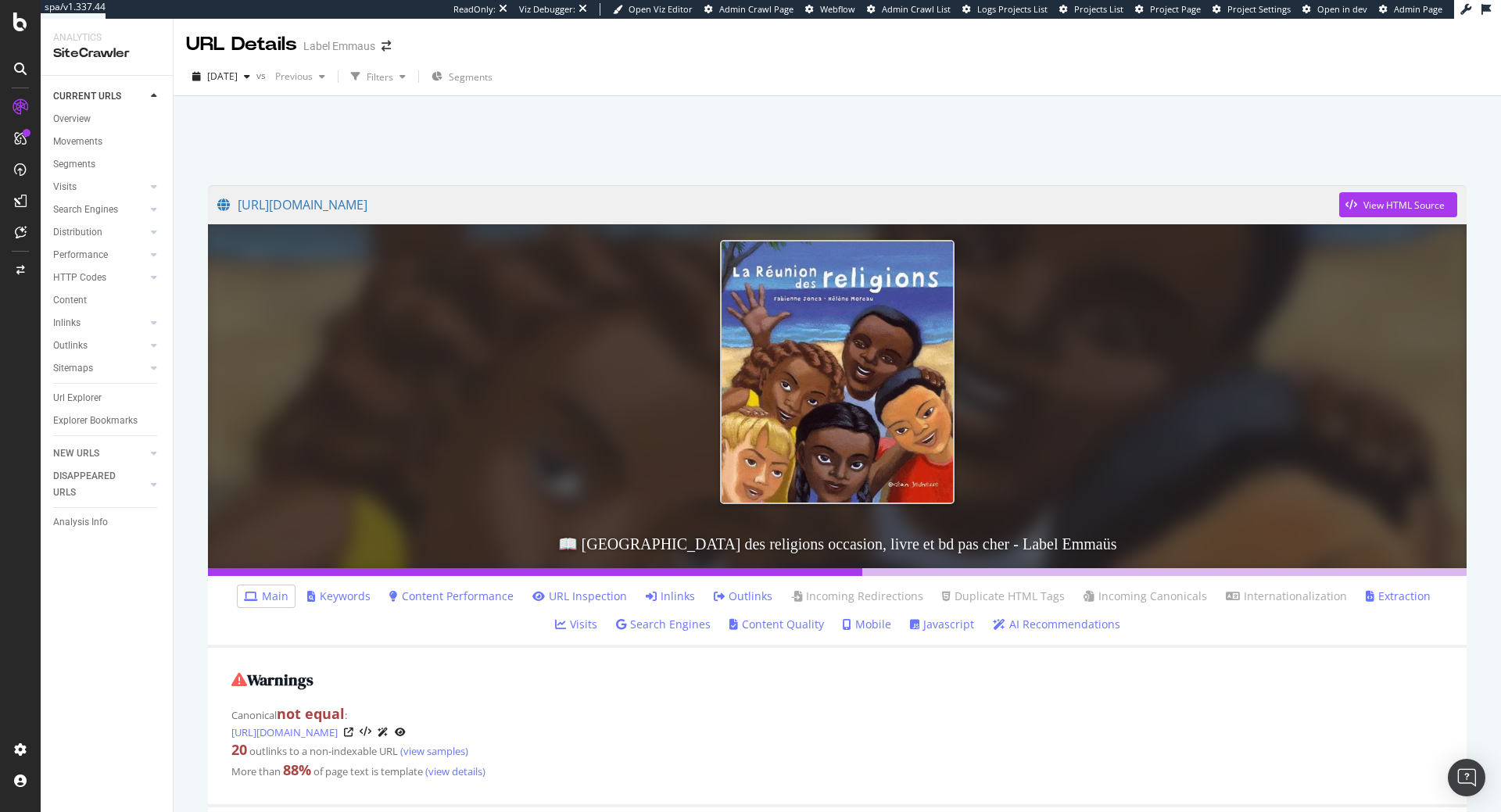
scroll to position [79, 0]
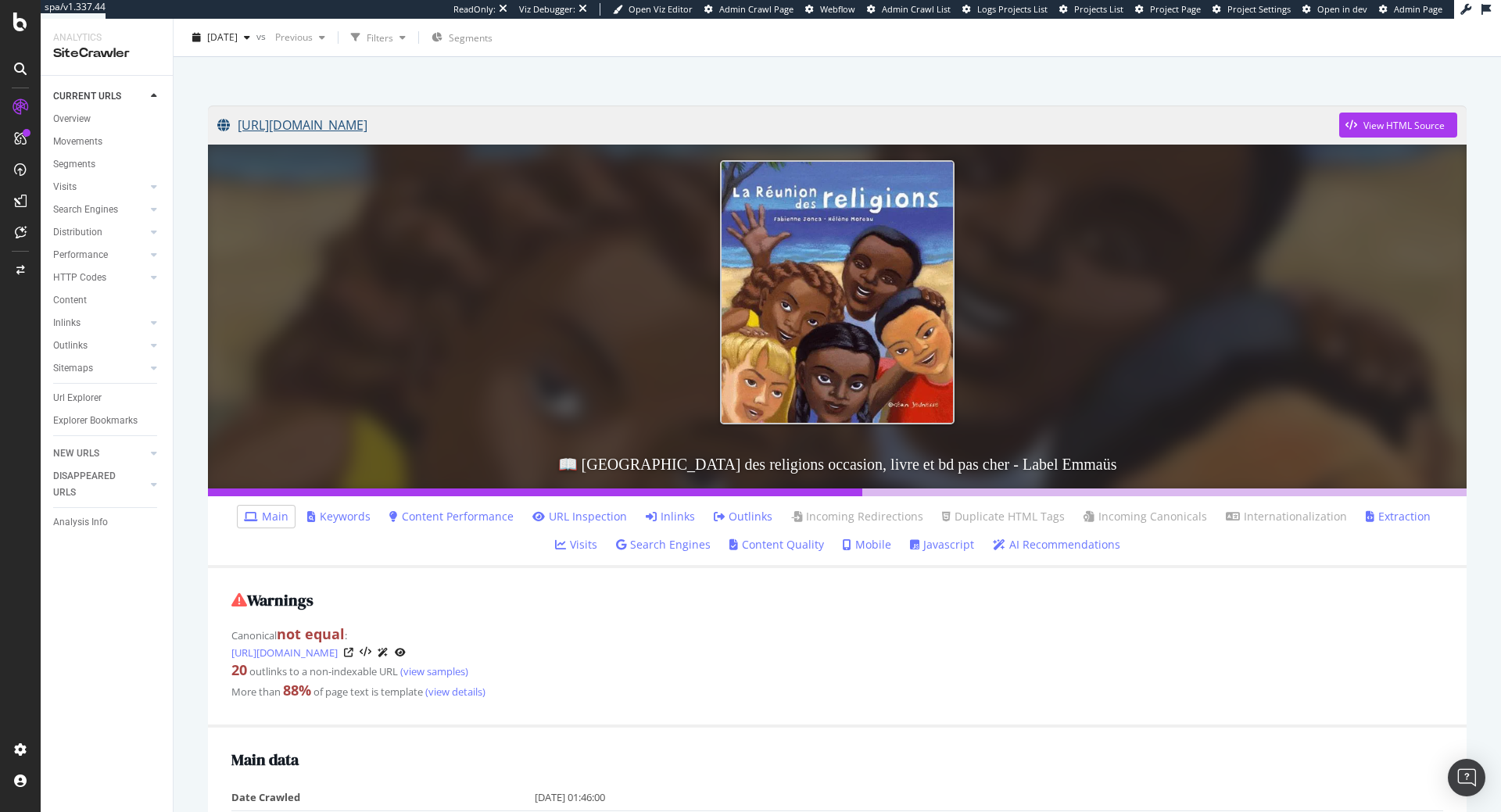
click at [595, 123] on link "[URL][DOMAIN_NAME]" at bounding box center [778, 125] width 1122 height 39
